Goal: Find specific page/section: Find specific page/section

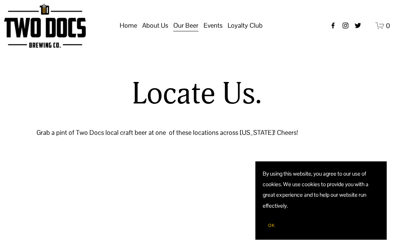
select select "**"
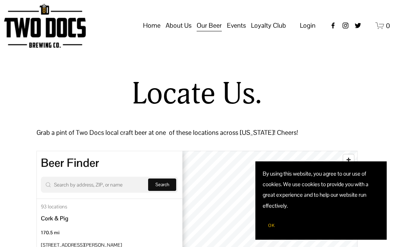
click at [273, 223] on span "OK" at bounding box center [271, 226] width 7 height 6
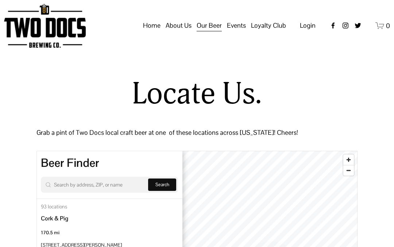
click at [108, 182] on input "Search by address, ZIP, or name" at bounding box center [97, 184] width 87 height 9
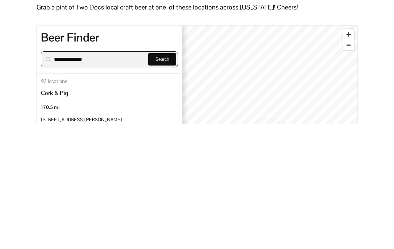
click at [163, 181] on span "Search" at bounding box center [162, 184] width 14 height 6
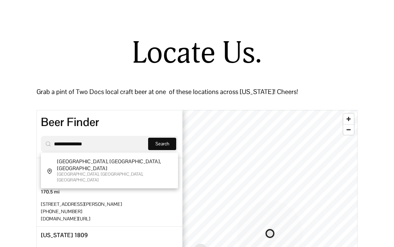
scroll to position [37, 0]
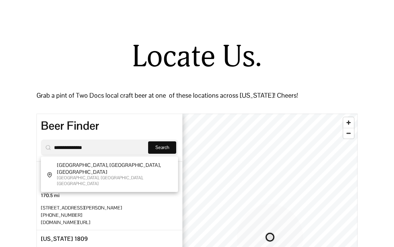
click at [159, 146] on span "Search" at bounding box center [162, 148] width 14 height 6
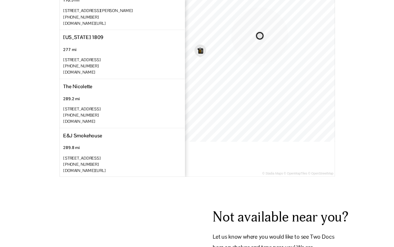
scroll to position [232, 0]
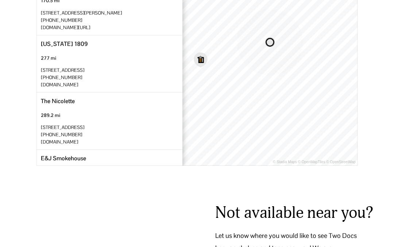
click at [145, 142] on div "The [PERSON_NAME] 289.2 mi [STREET_ADDRESS] [PHONE_NUMBER] [DOMAIN_NAME]" at bounding box center [109, 121] width 146 height 57
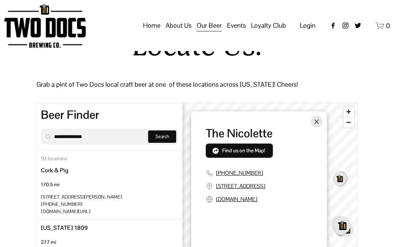
scroll to position [0, 0]
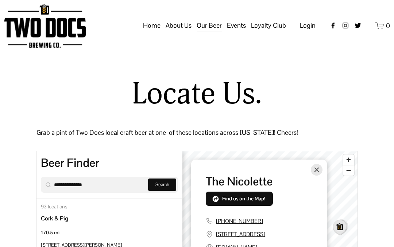
click at [167, 187] on span "Search" at bounding box center [162, 184] width 14 height 6
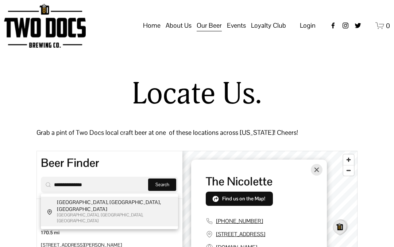
click at [88, 212] on div "[GEOGRAPHIC_DATA], [GEOGRAPHIC_DATA], [GEOGRAPHIC_DATA]" at bounding box center [109, 218] width 105 height 12
type input "**********"
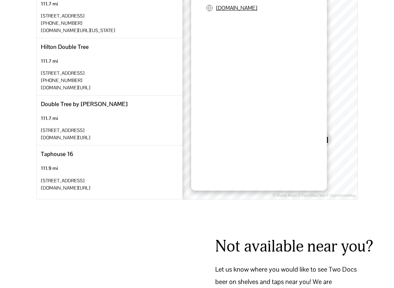
scroll to position [891, 0]
click at [120, 203] on span "Load More" at bounding box center [109, 206] width 21 height 6
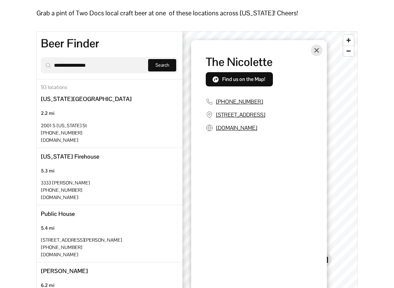
scroll to position [126, 0]
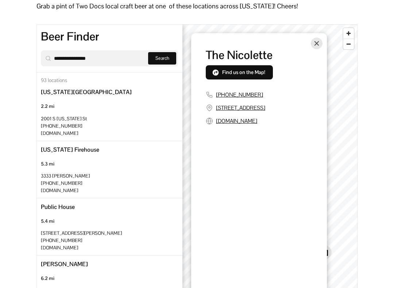
click at [241, 70] on span "Find us on the Map!" at bounding box center [243, 72] width 43 height 7
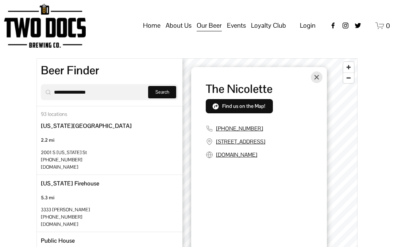
scroll to position [92, 0]
click at [150, 25] on link "Home" at bounding box center [151, 26] width 17 height 14
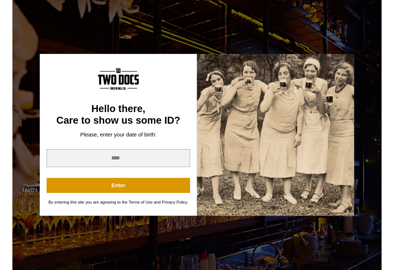
scroll to position [176, 0]
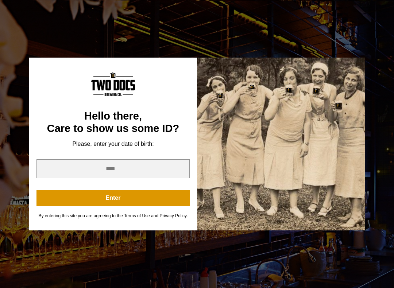
click at [4, 187] on div "You are not old enough to view this content. Try again on your 21st birthday. H…" at bounding box center [197, 144] width 394 height 288
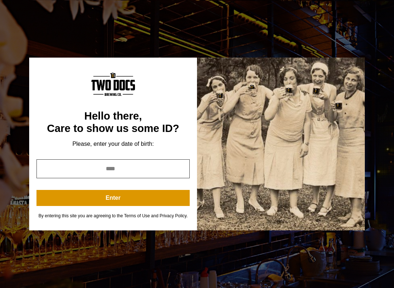
click at [118, 164] on input "year" at bounding box center [112, 168] width 153 height 19
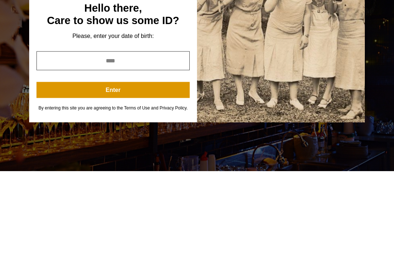
type input "****"
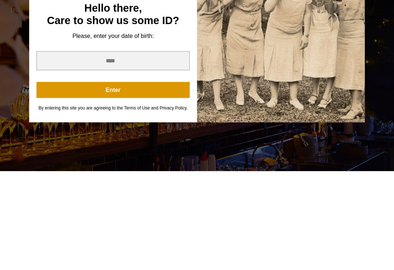
click at [164, 181] on button "Enter" at bounding box center [112, 189] width 153 height 16
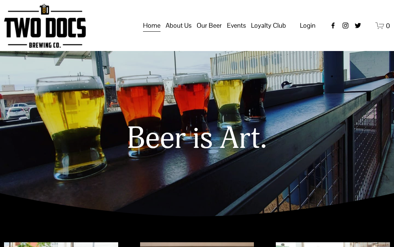
scroll to position [0, 0]
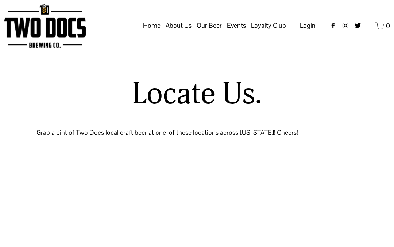
select select "**"
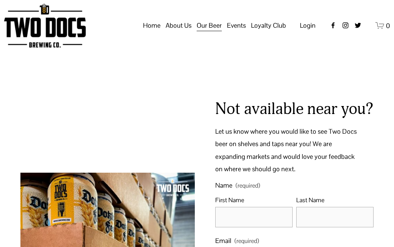
scroll to position [157, 0]
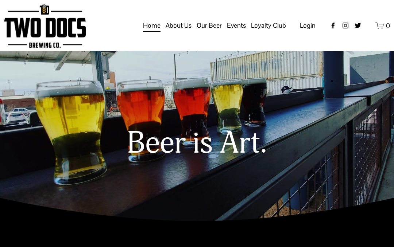
click at [290, 40] on div "Open Menu Close Menu Home" at bounding box center [197, 26] width 386 height 44
